Goal: Information Seeking & Learning: Learn about a topic

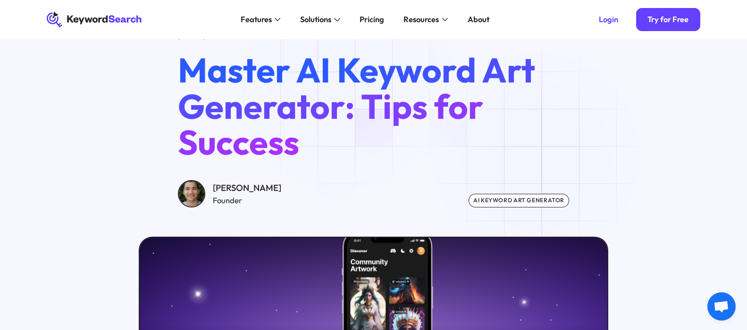
scroll to position [47, 0]
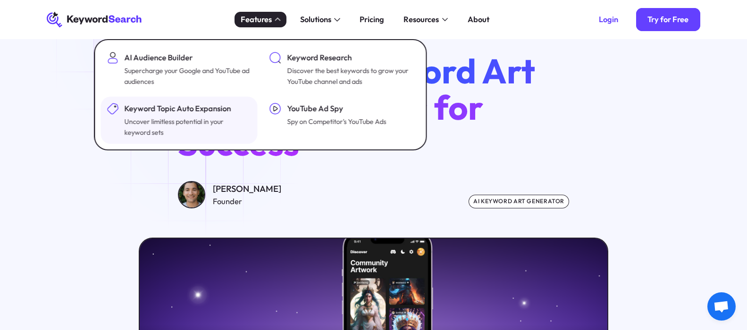
click at [206, 121] on div "Uncover limitless potential in your keyword sets" at bounding box center [188, 128] width 126 height 22
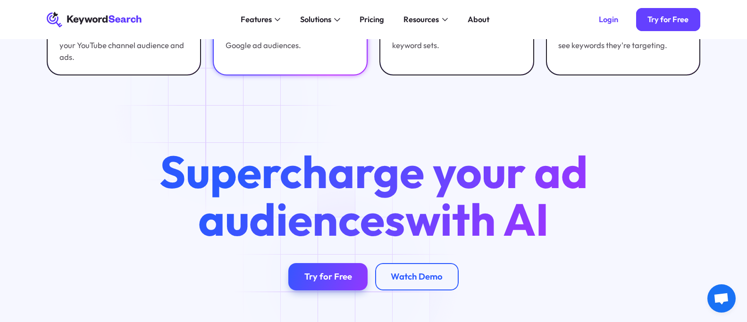
scroll to position [2030, 0]
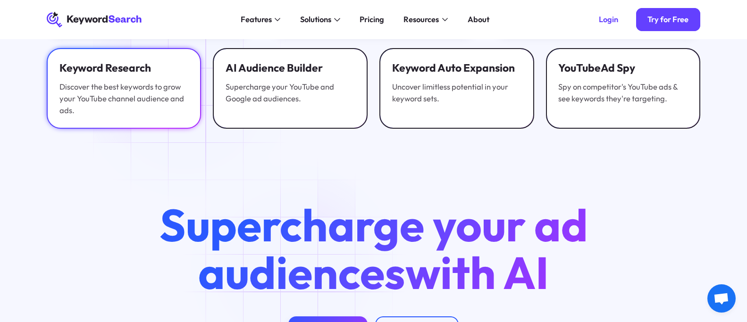
click at [160, 95] on div "Discover the best keywords to grow your YouTube channel audience and ads." at bounding box center [123, 98] width 129 height 35
